Goal: Task Accomplishment & Management: Manage account settings

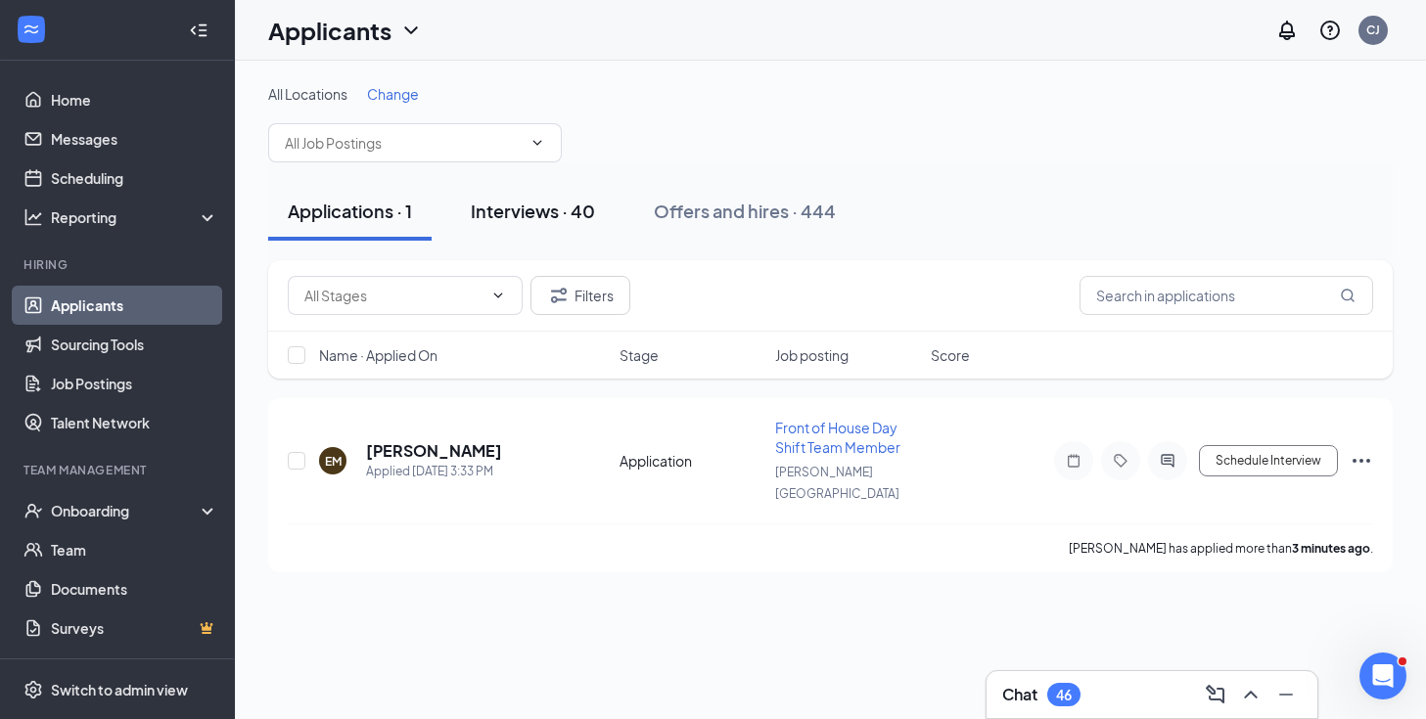
click at [559, 210] on div "Interviews · 40" at bounding box center [533, 211] width 124 height 24
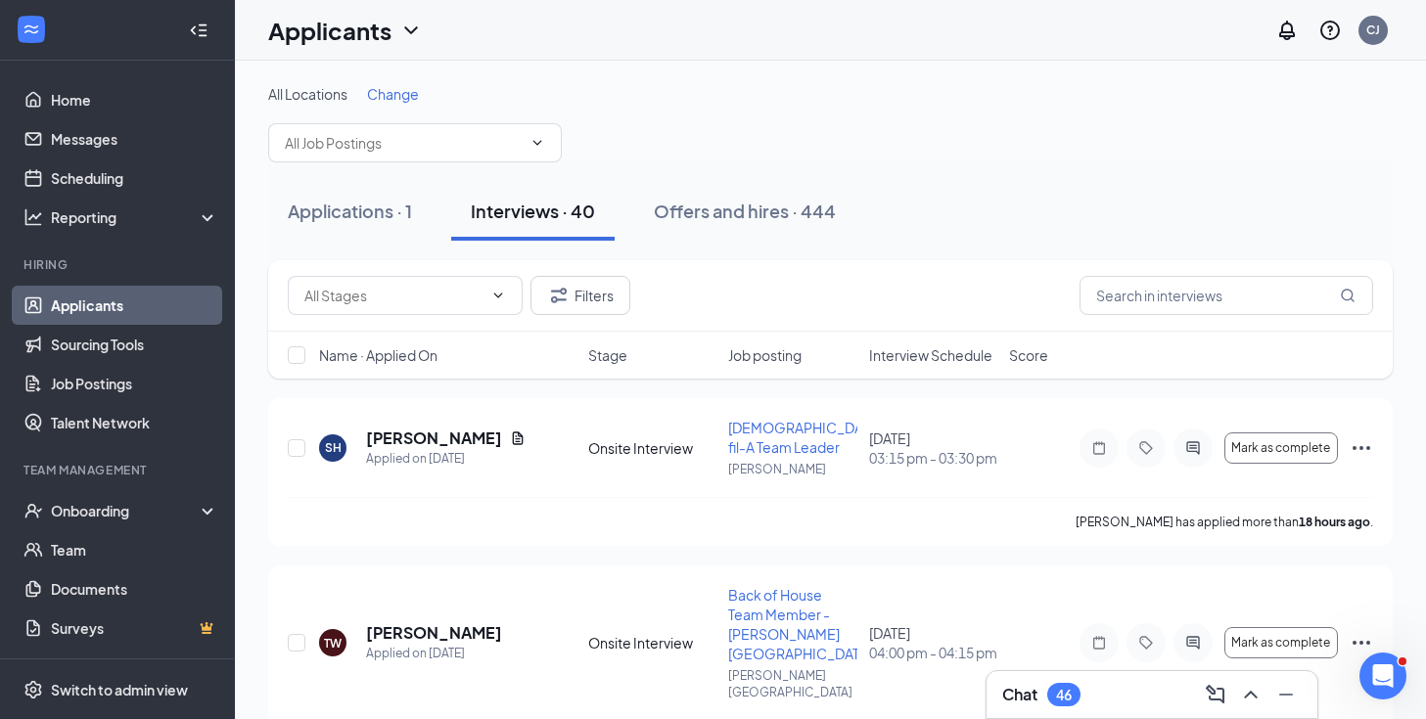
click at [936, 356] on span "Interview Schedule" at bounding box center [930, 355] width 123 height 20
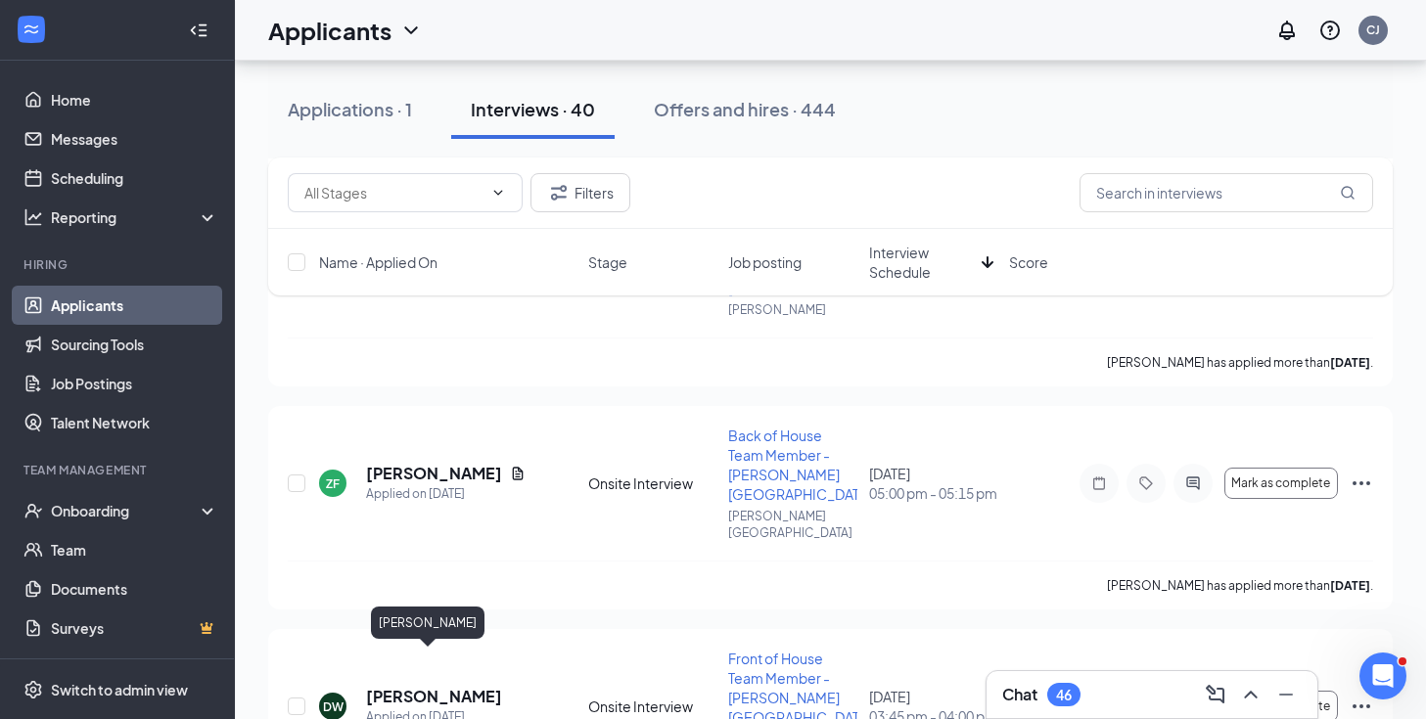
scroll to position [3066, 0]
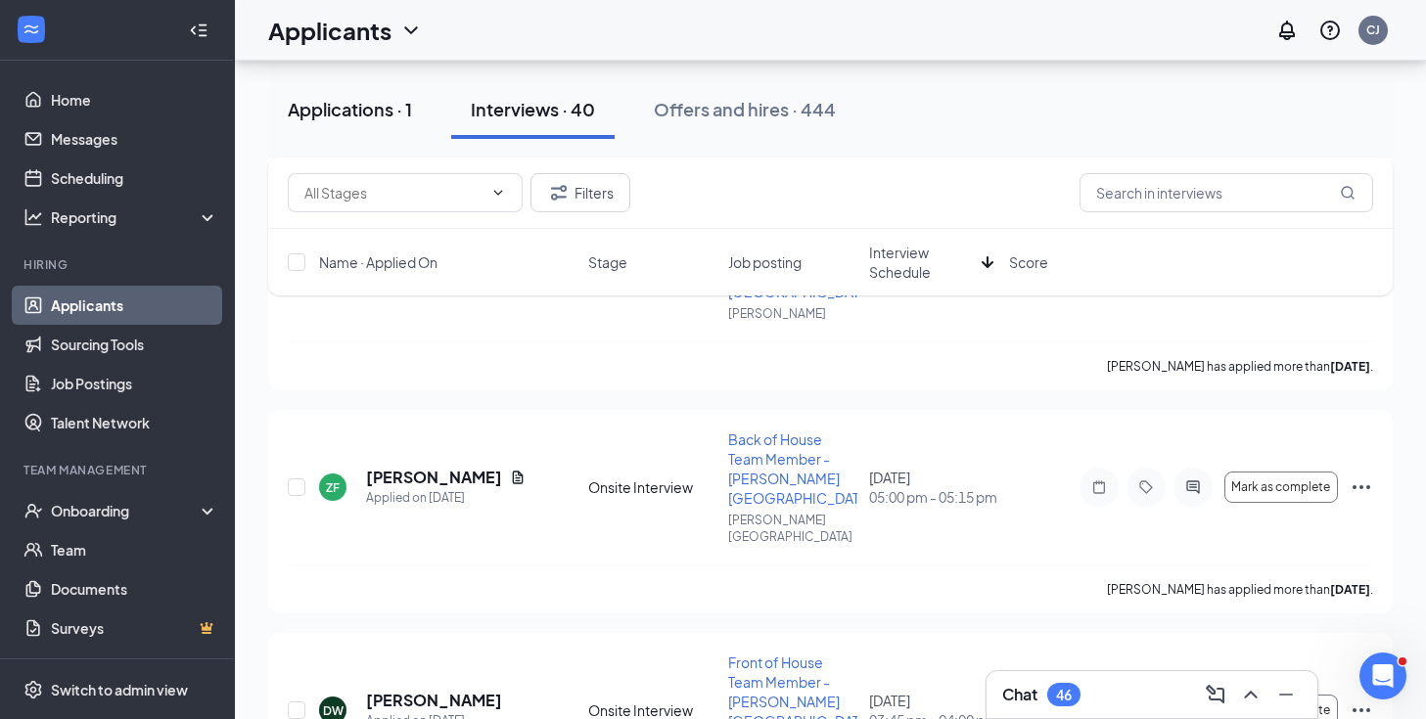
click at [341, 120] on div "Applications · 1" at bounding box center [350, 109] width 124 height 24
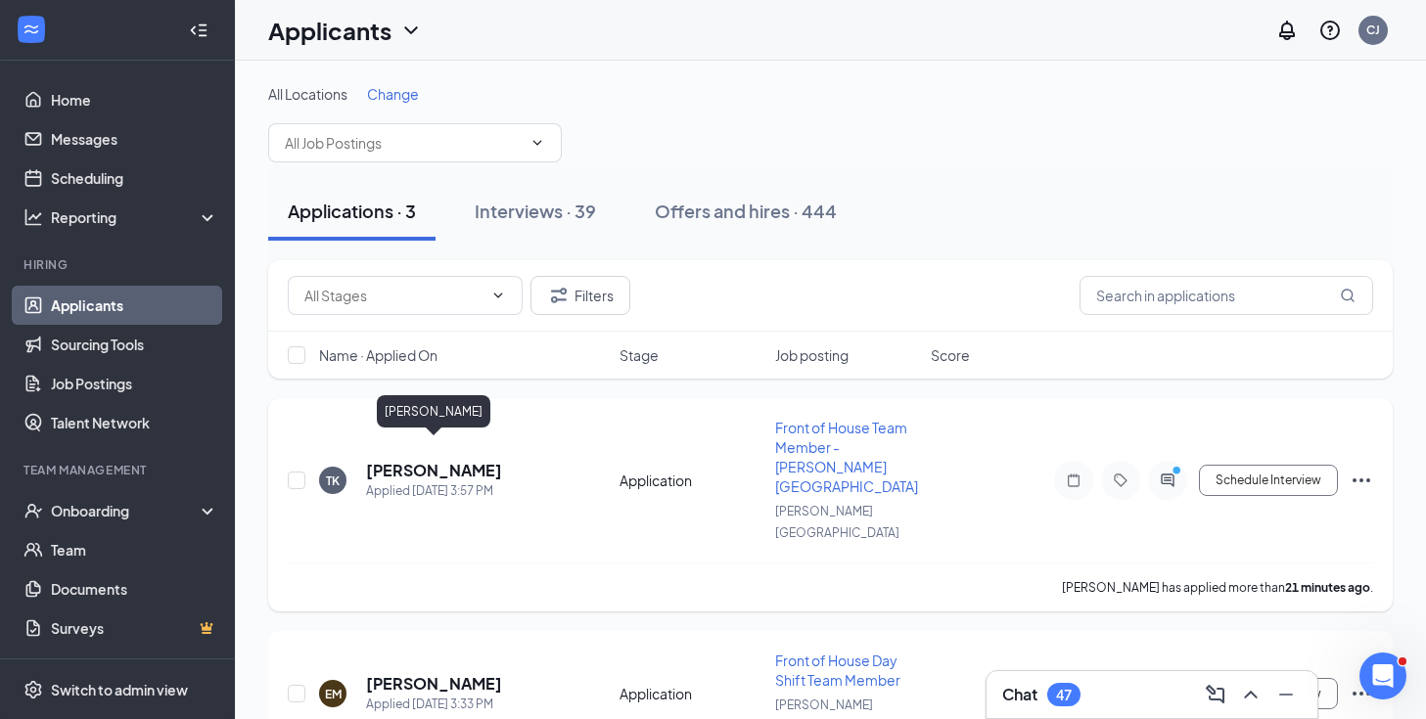
click at [454, 460] on h5 "[PERSON_NAME]" at bounding box center [434, 471] width 136 height 22
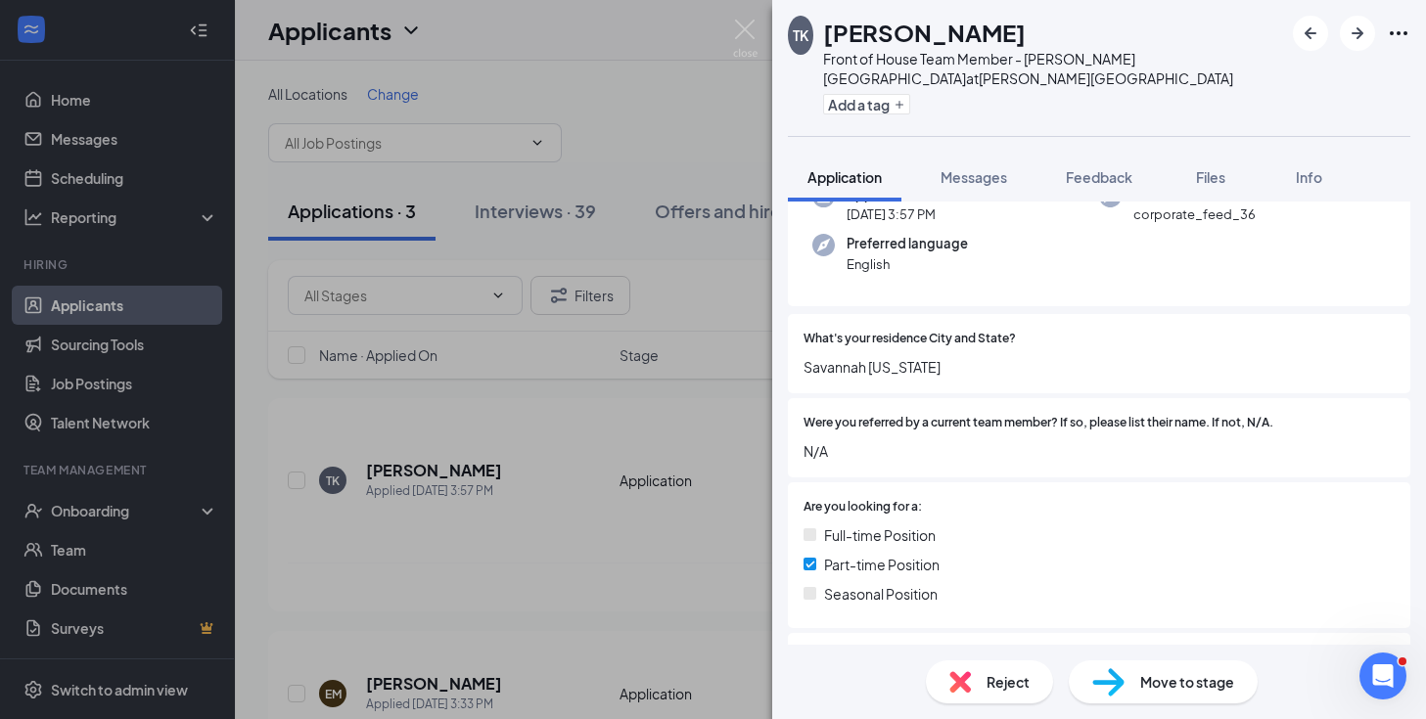
scroll to position [77, 0]
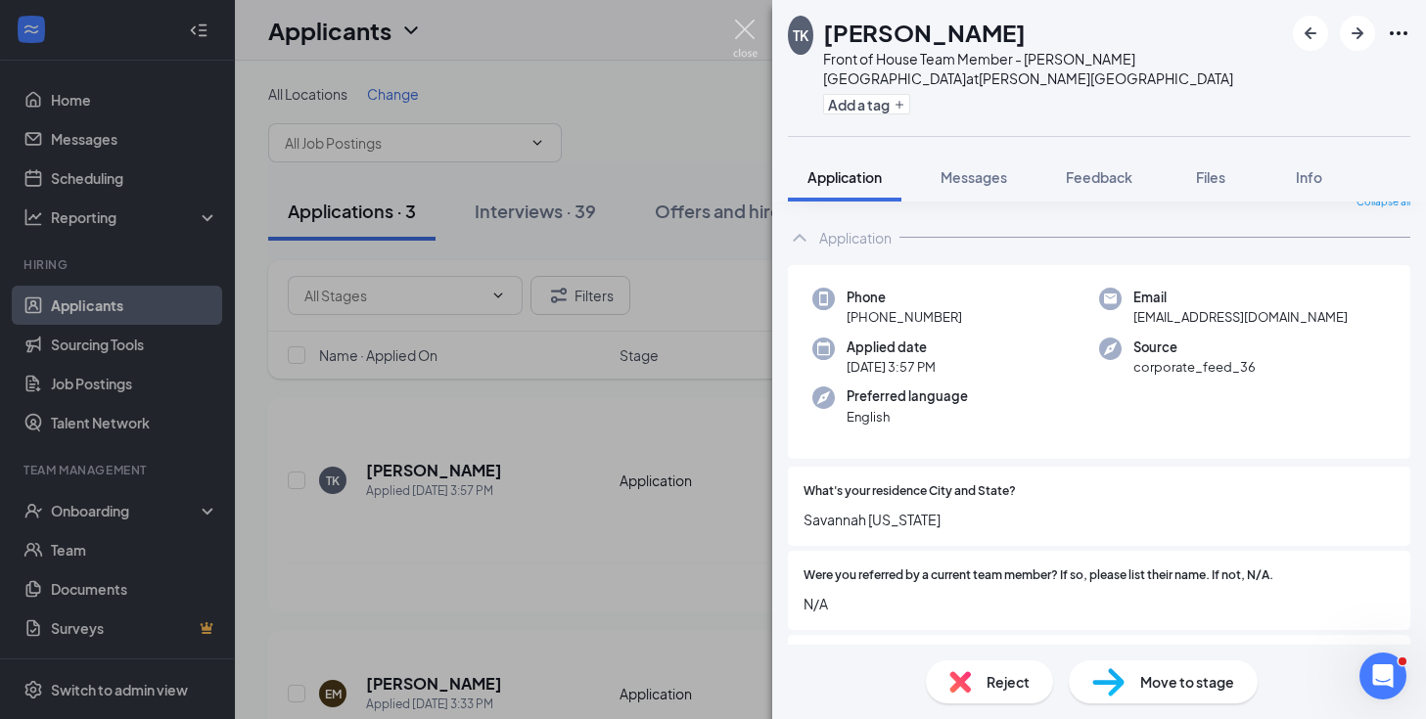
click at [749, 33] on img at bounding box center [745, 39] width 24 height 38
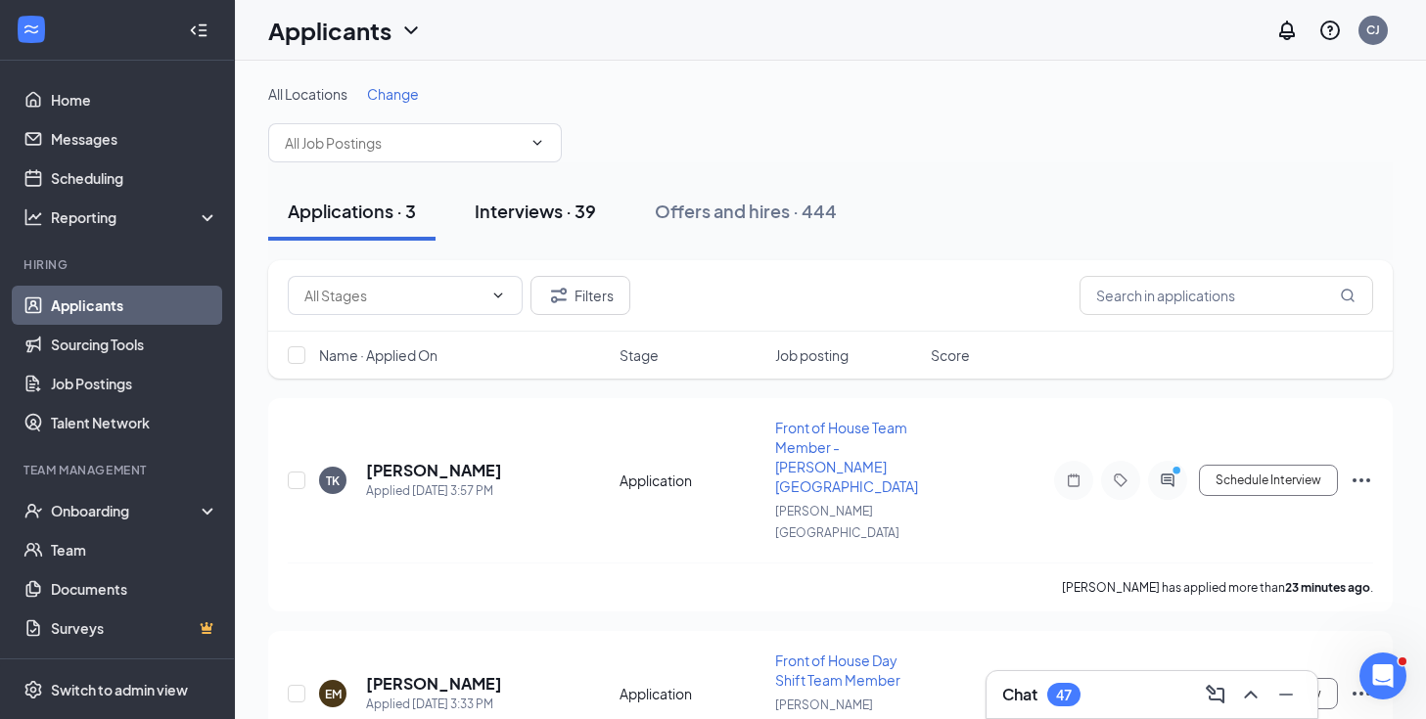
click at [577, 217] on div "Interviews · 39" at bounding box center [535, 211] width 121 height 24
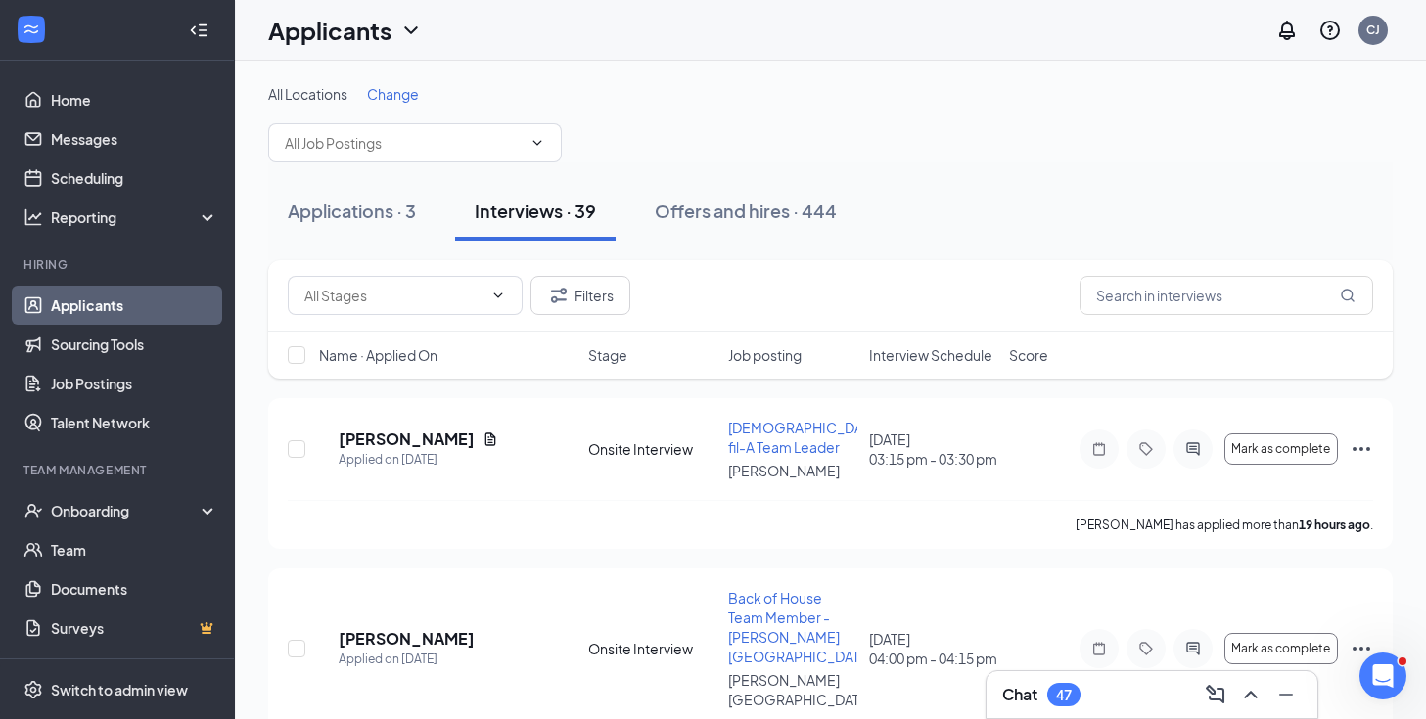
click at [919, 361] on span "Interview Schedule" at bounding box center [930, 355] width 123 height 20
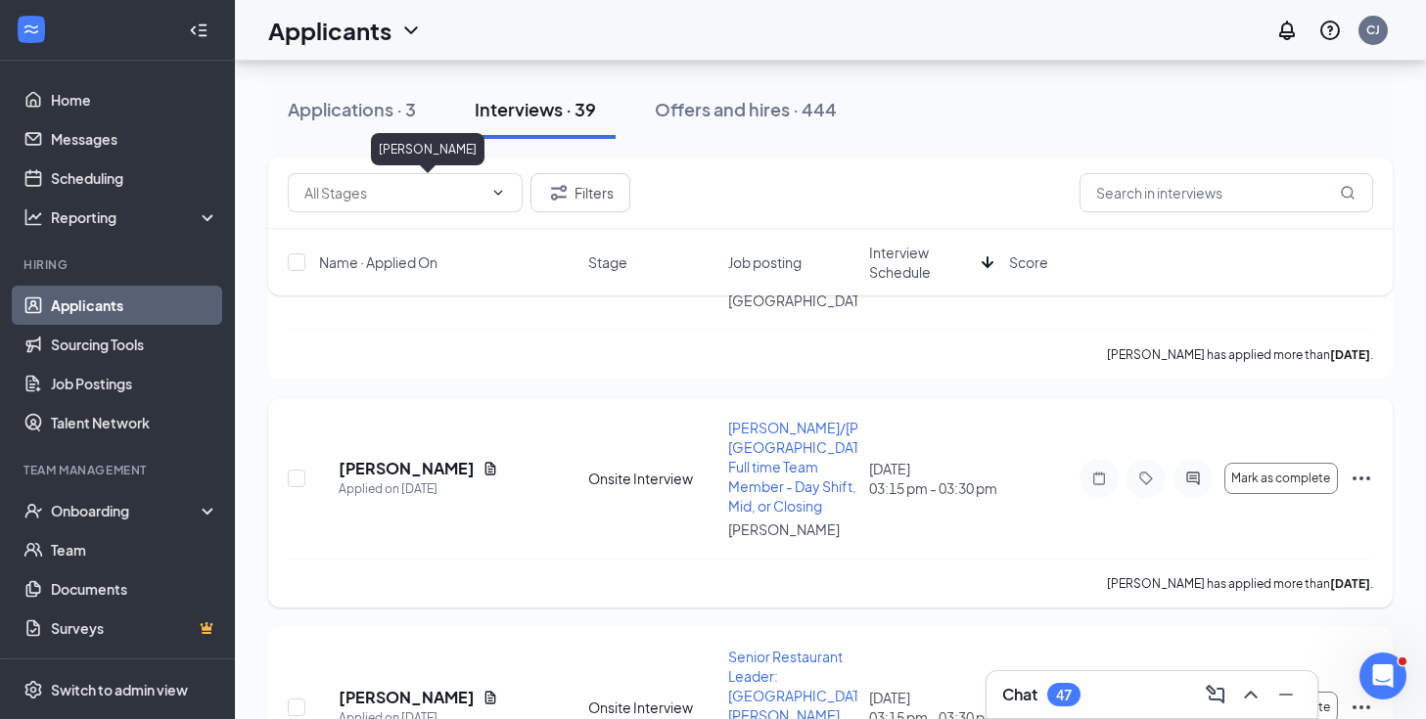
scroll to position [3412, 0]
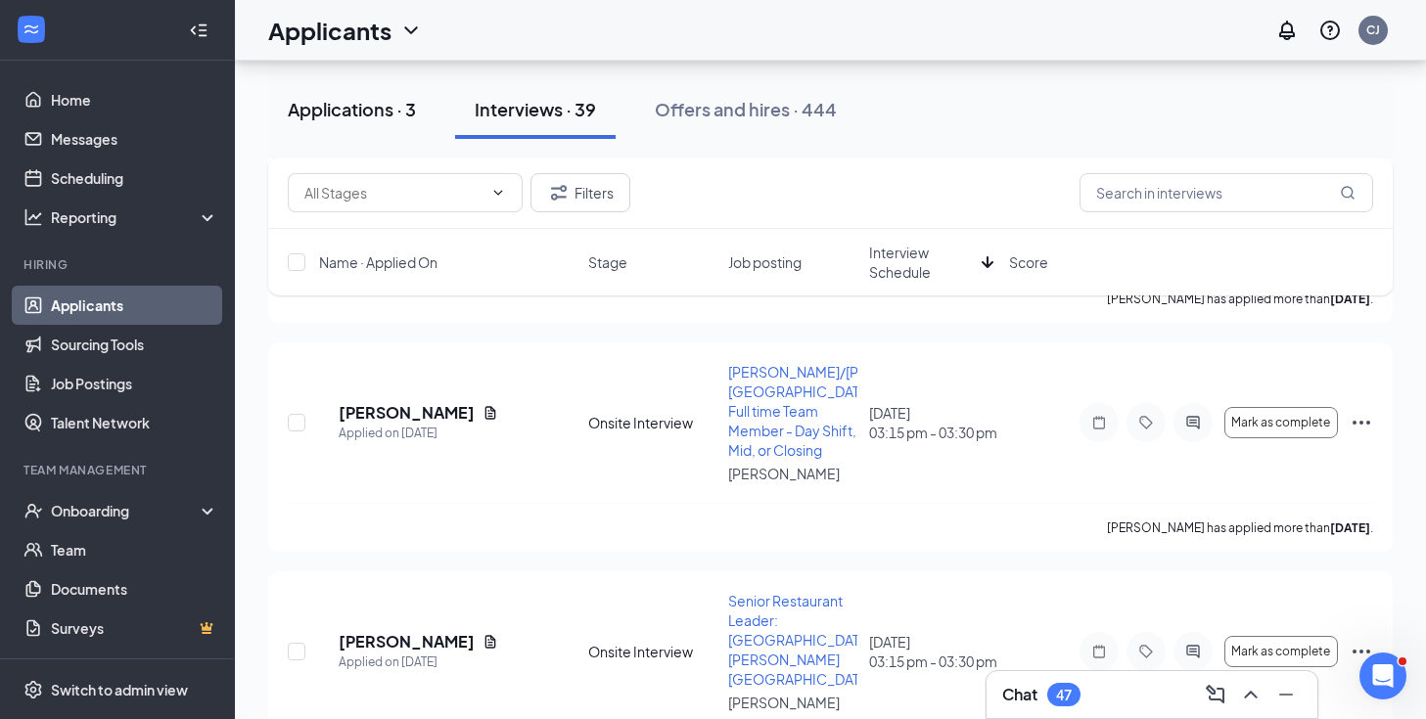
click at [411, 105] on div "Applications · 3" at bounding box center [352, 109] width 128 height 24
